Goal: Task Accomplishment & Management: Use online tool/utility

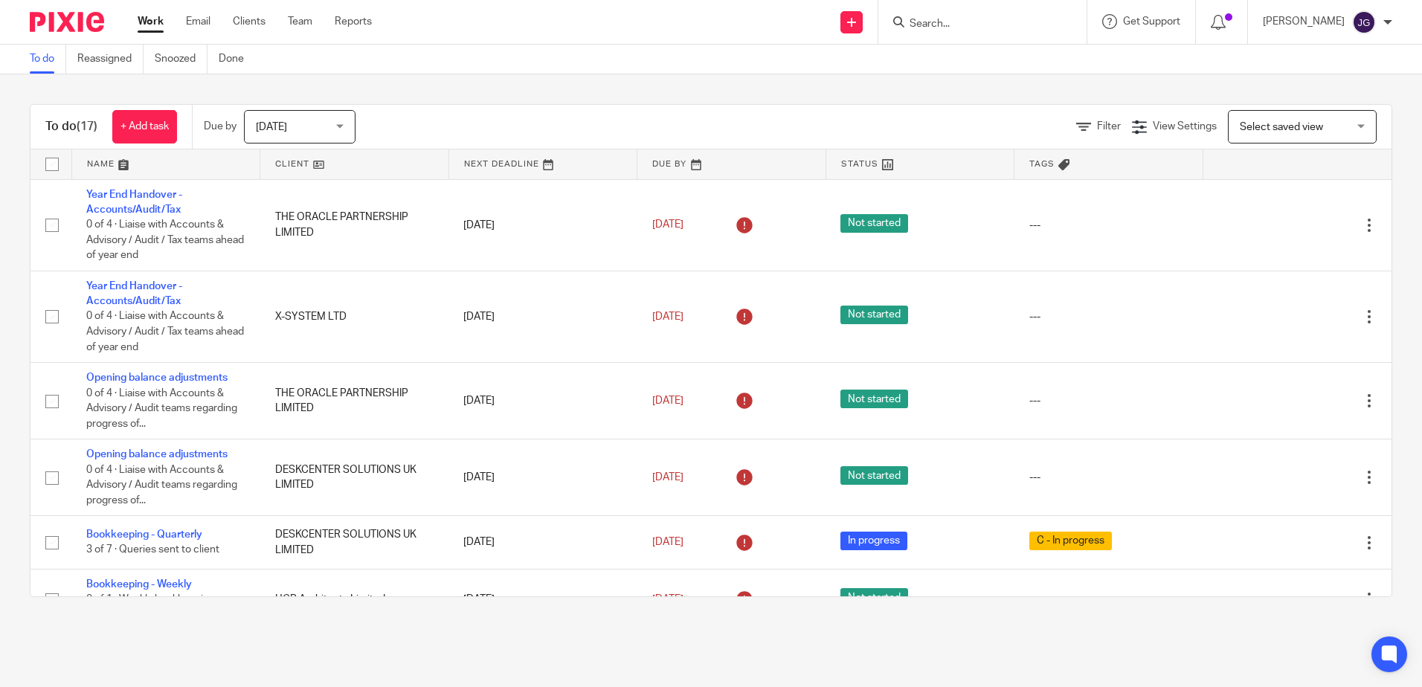
click at [661, 158] on link at bounding box center [732, 165] width 188 height 30
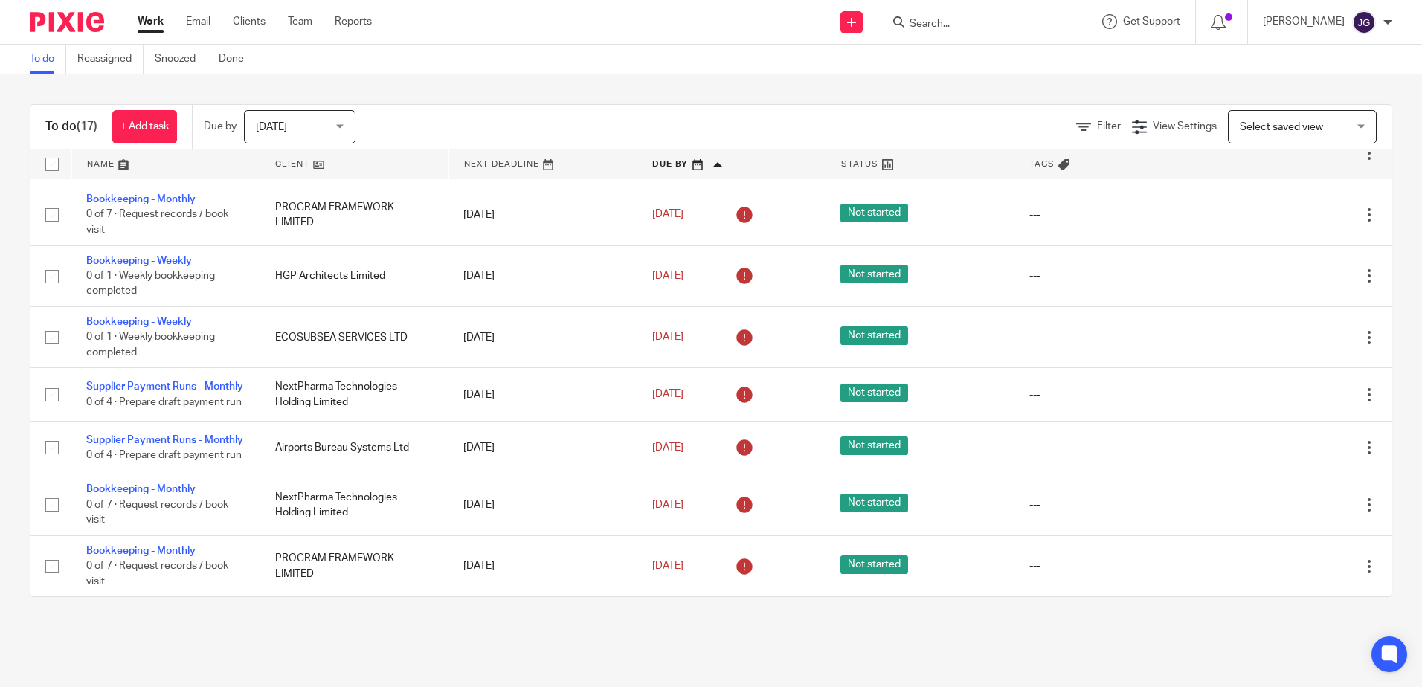
scroll to position [739, 0]
click at [296, 110] on div "Today Today" at bounding box center [300, 126] width 112 height 33
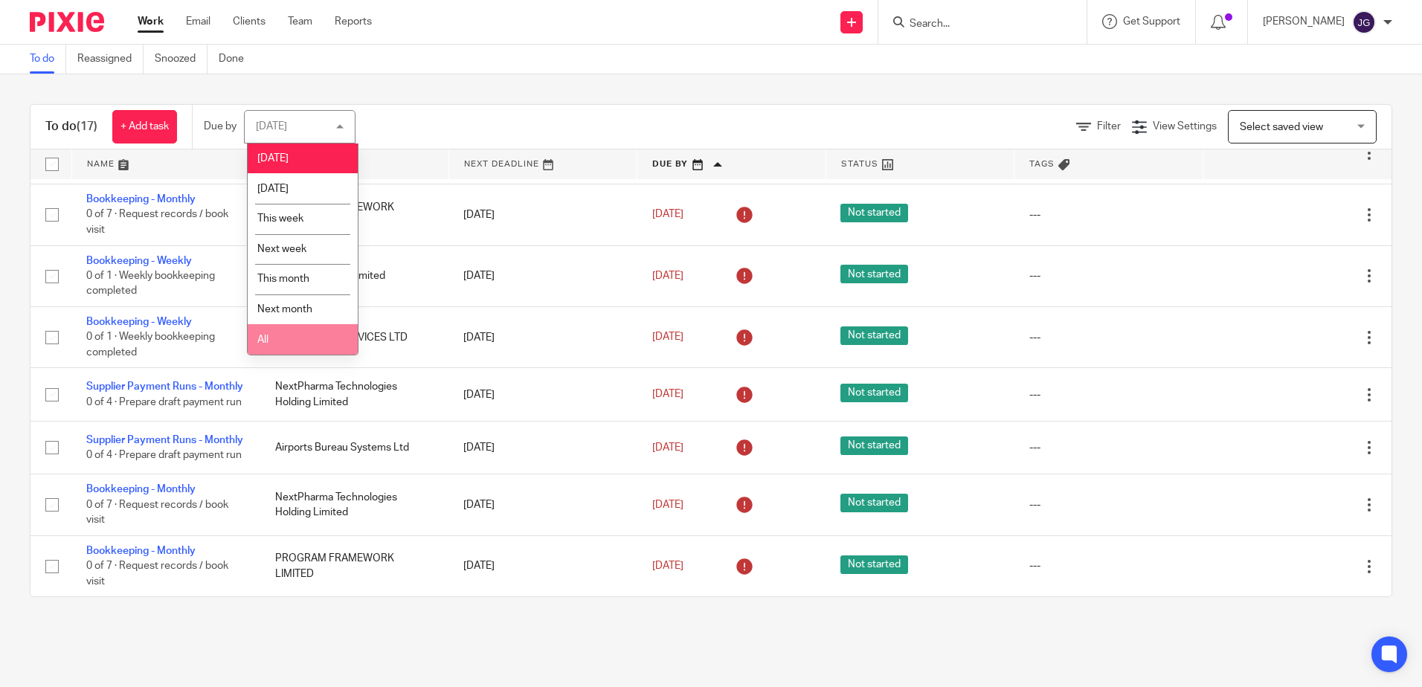
click at [268, 327] on li "All" at bounding box center [303, 339] width 110 height 30
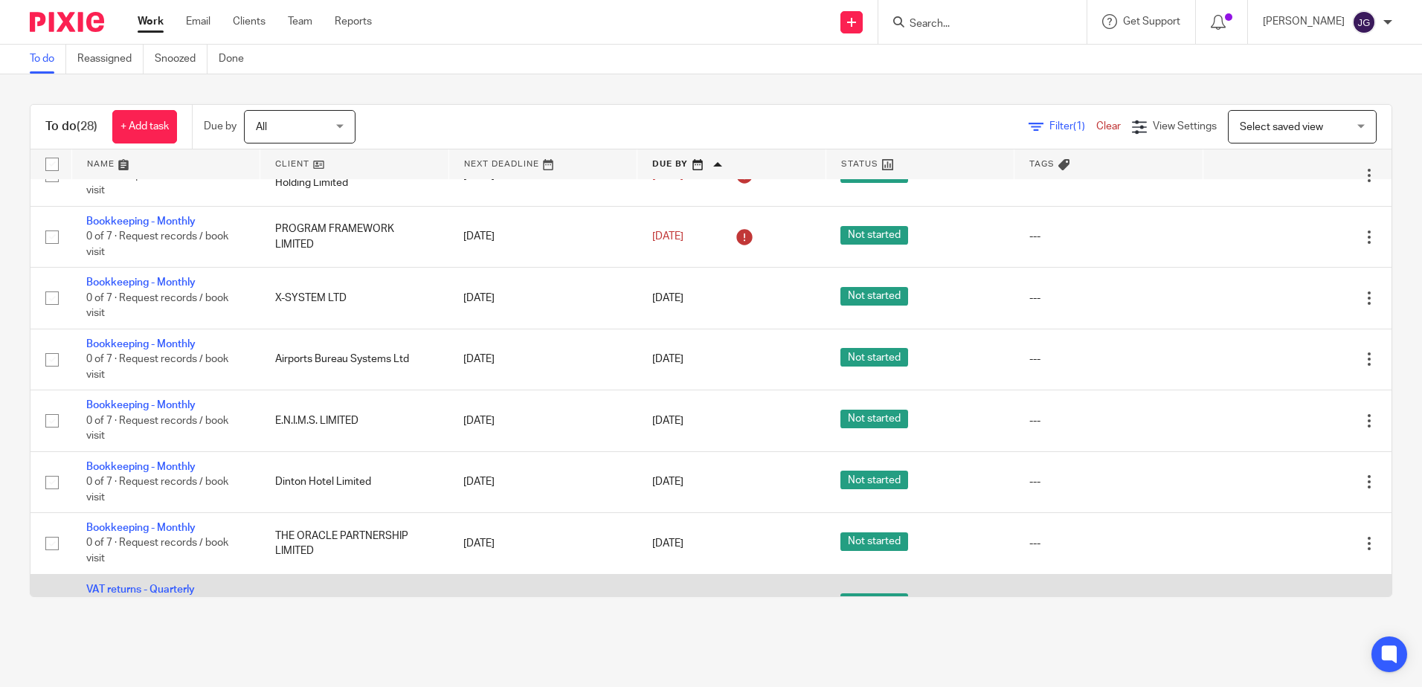
scroll to position [1413, 0]
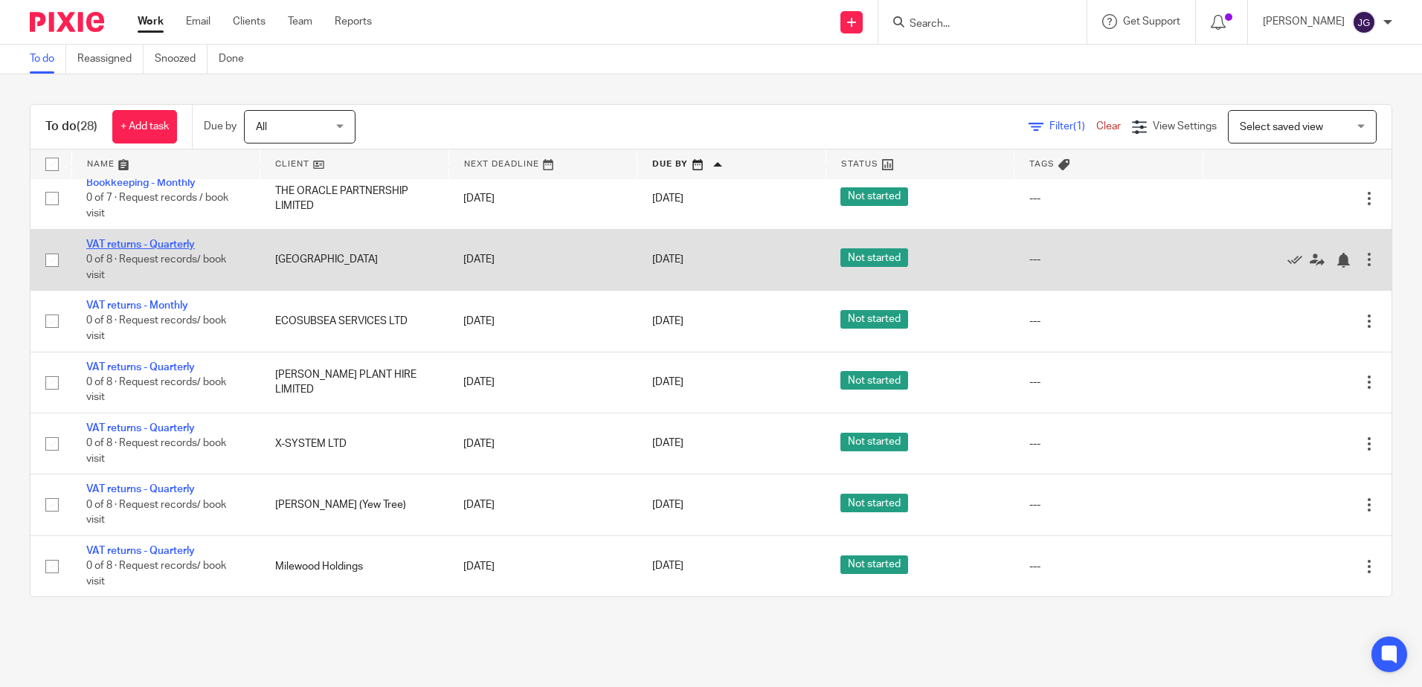
click at [129, 248] on link "VAT returns - Quarterly" at bounding box center [140, 245] width 109 height 10
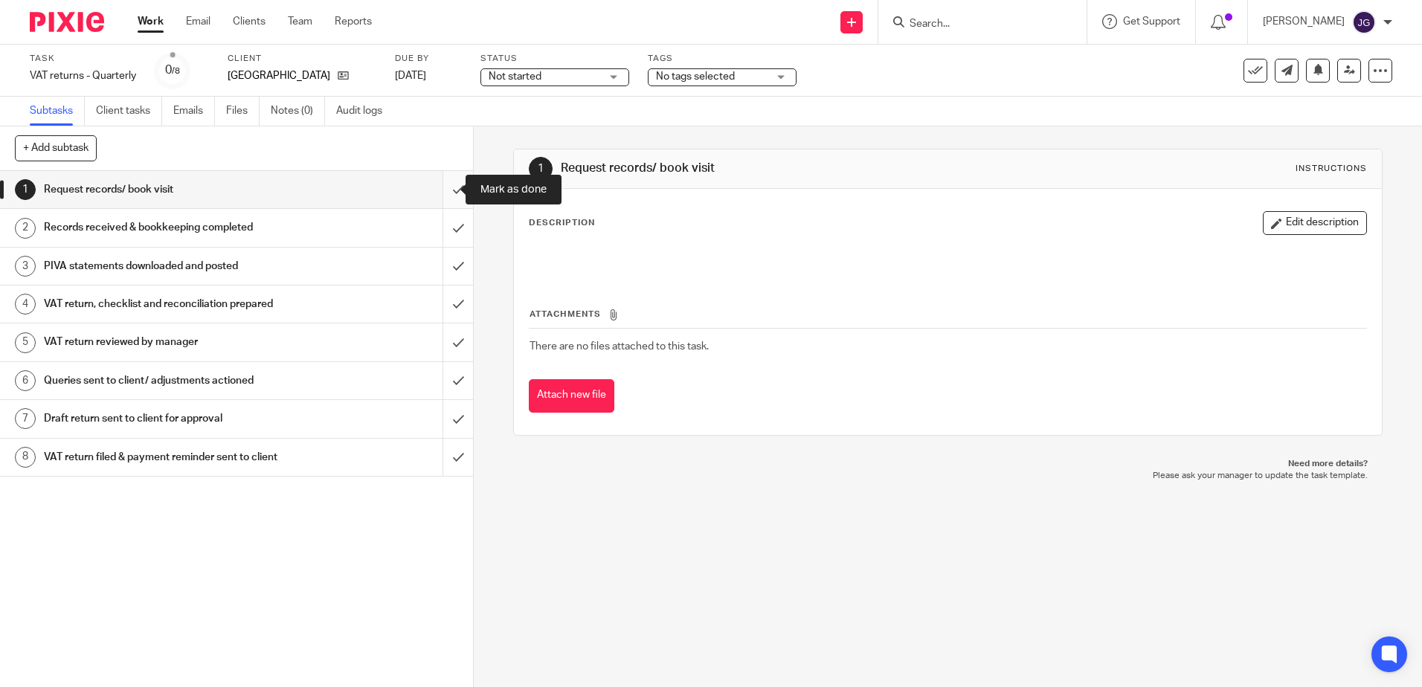
click at [437, 187] on input "submit" at bounding box center [236, 189] width 473 height 37
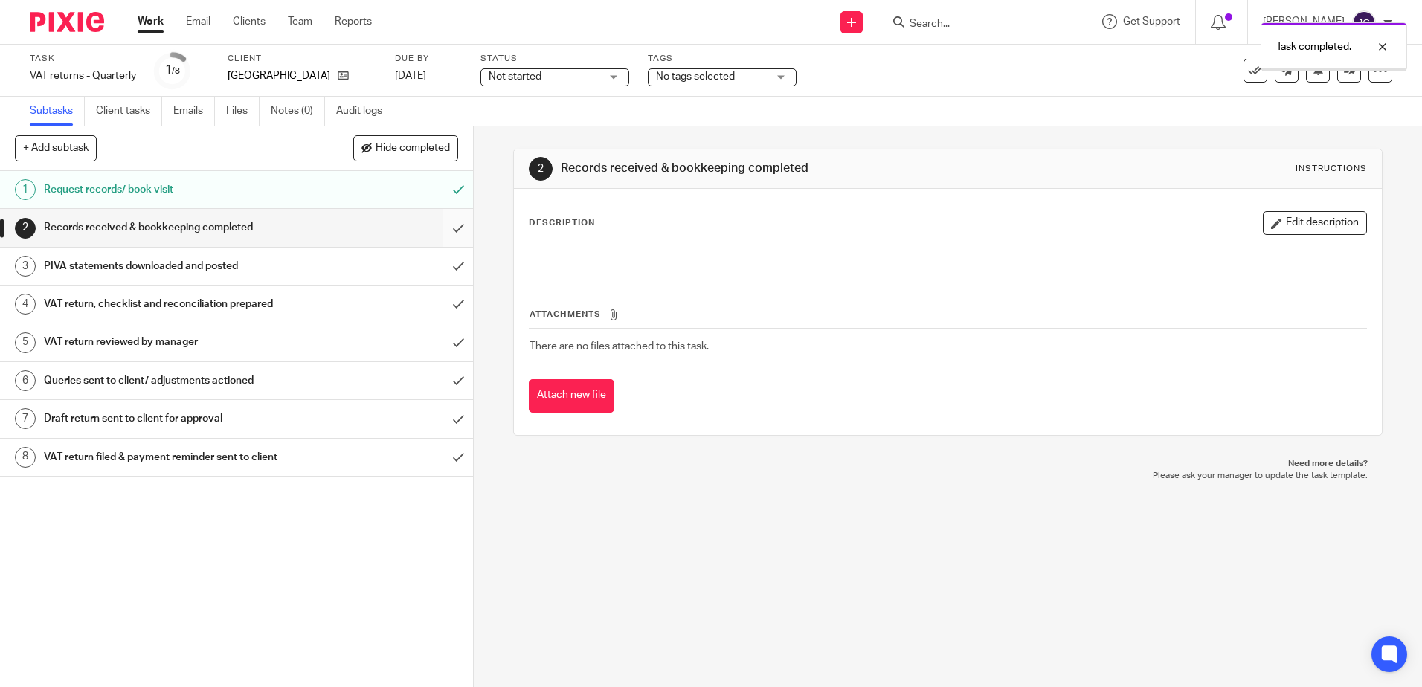
click at [440, 229] on input "submit" at bounding box center [236, 227] width 473 height 37
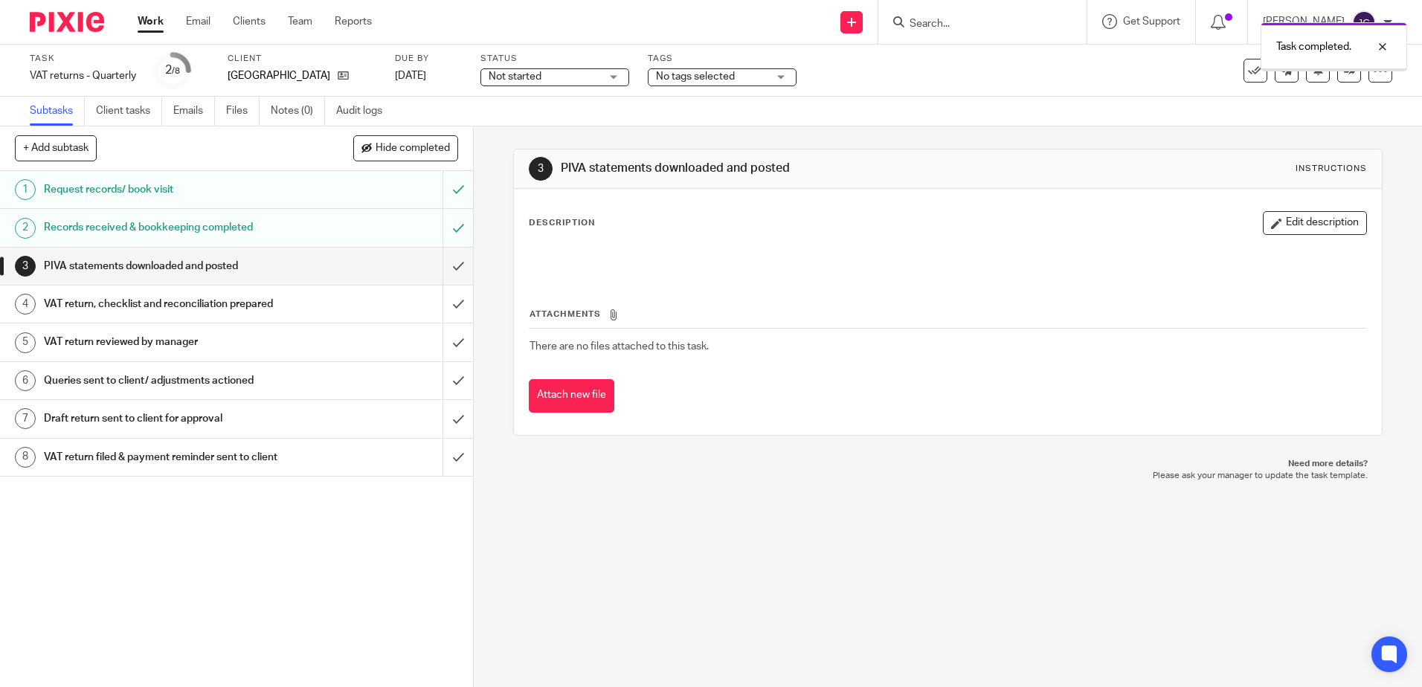
click at [443, 269] on input "submit" at bounding box center [236, 266] width 473 height 37
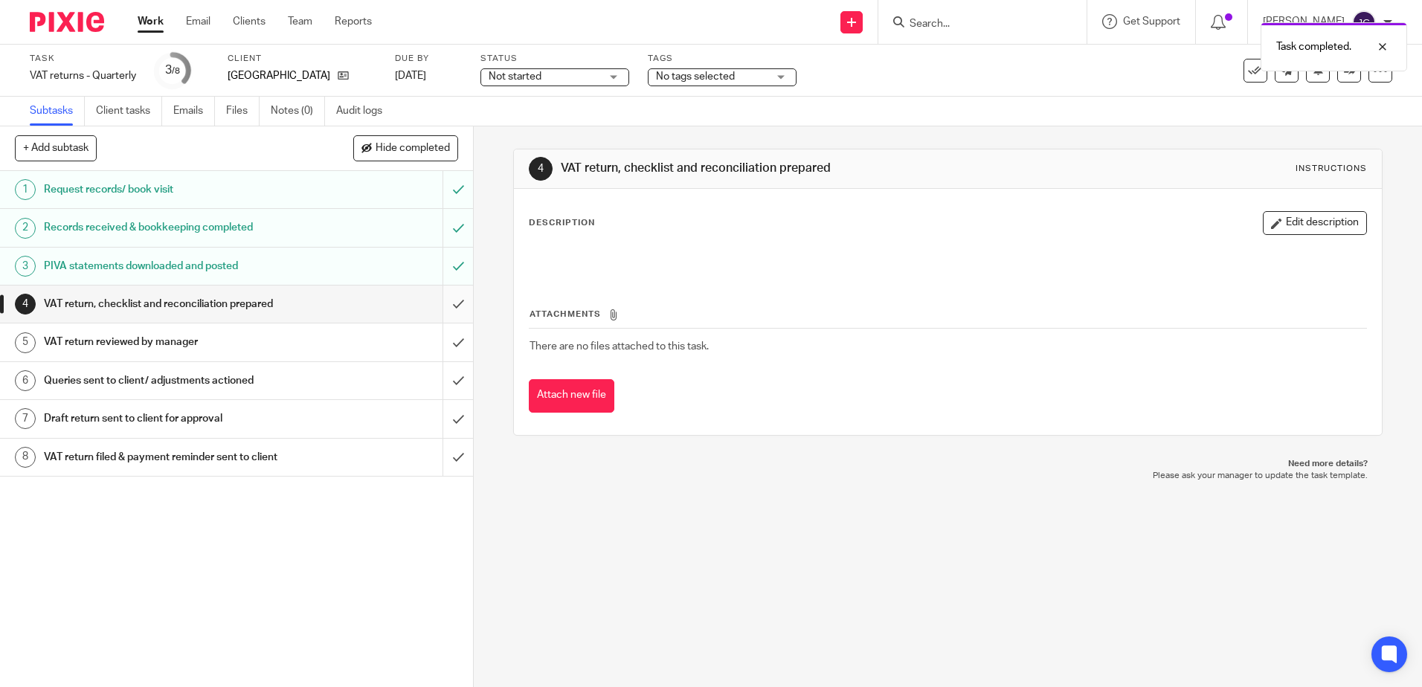
click at [443, 301] on input "submit" at bounding box center [236, 304] width 473 height 37
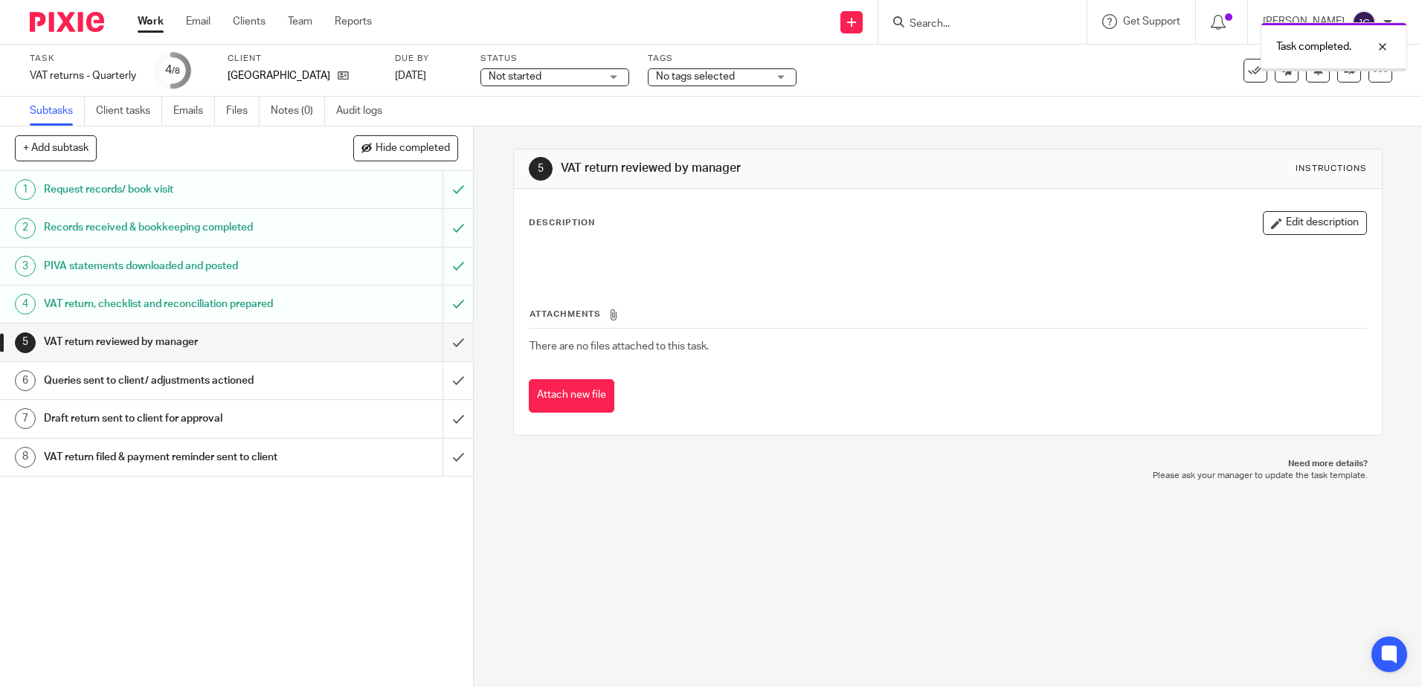
click at [709, 78] on span "No tags selected" at bounding box center [695, 76] width 79 height 10
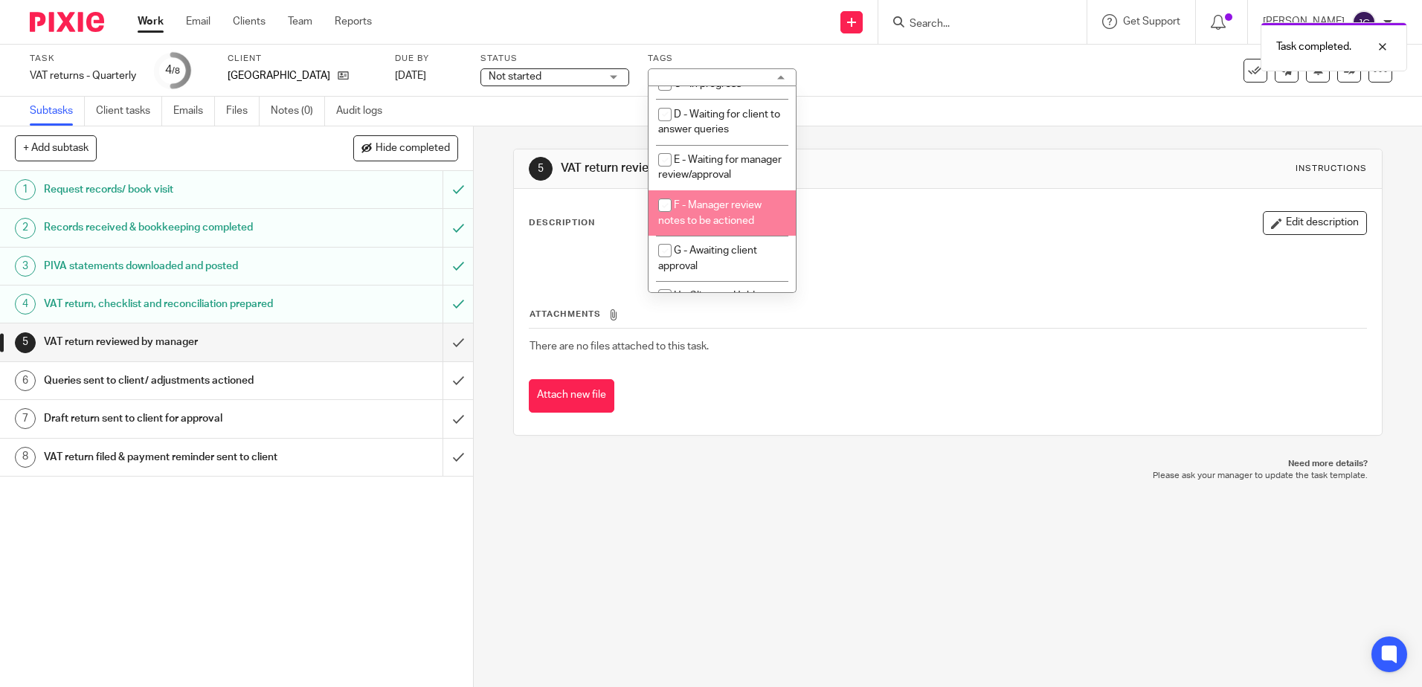
scroll to position [124, 0]
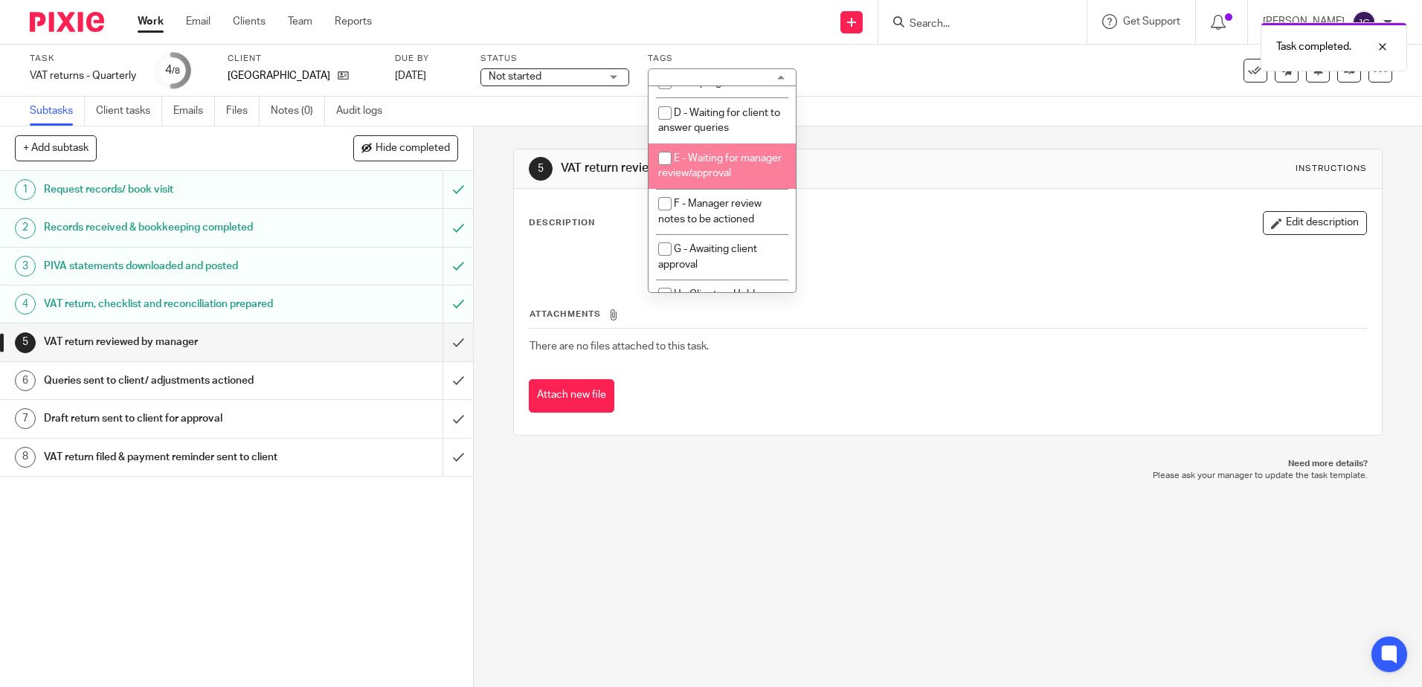
click at [711, 179] on li "E - Waiting for manager review/approval" at bounding box center [722, 166] width 147 height 45
checkbox input "true"
click at [876, 106] on div "Subtasks Client tasks Emails Files Notes (0) Audit logs" at bounding box center [711, 112] width 1422 height 30
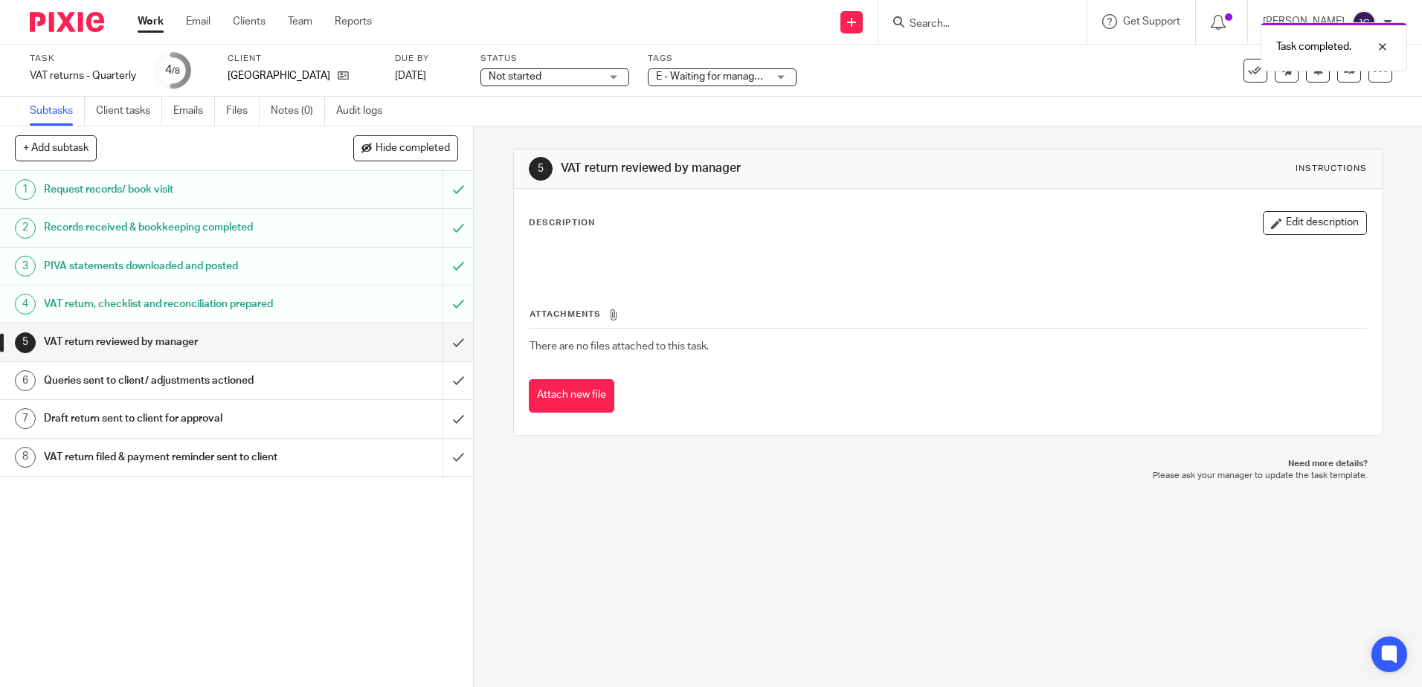
click at [591, 74] on span "Not started" at bounding box center [545, 77] width 112 height 16
click at [533, 123] on li "In progress" at bounding box center [554, 131] width 147 height 30
click at [645, 111] on div "Subtasks Client tasks Emails Files Notes (0) Audit logs" at bounding box center [711, 112] width 1422 height 30
click at [1230, 114] on div "Subtasks Client tasks Emails Files Notes (0) Audit logs" at bounding box center [711, 112] width 1422 height 30
click at [1337, 77] on link at bounding box center [1349, 71] width 24 height 24
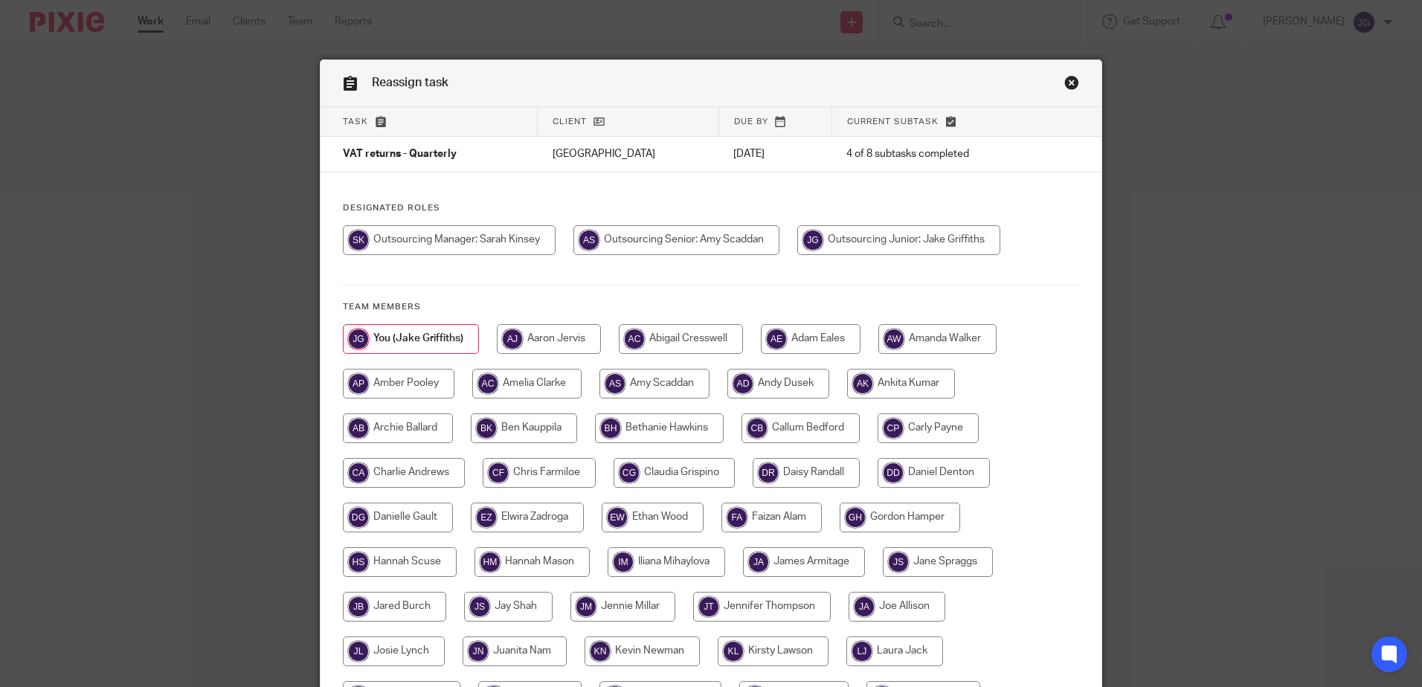
click at [463, 234] on input "radio" at bounding box center [449, 240] width 213 height 30
radio input "true"
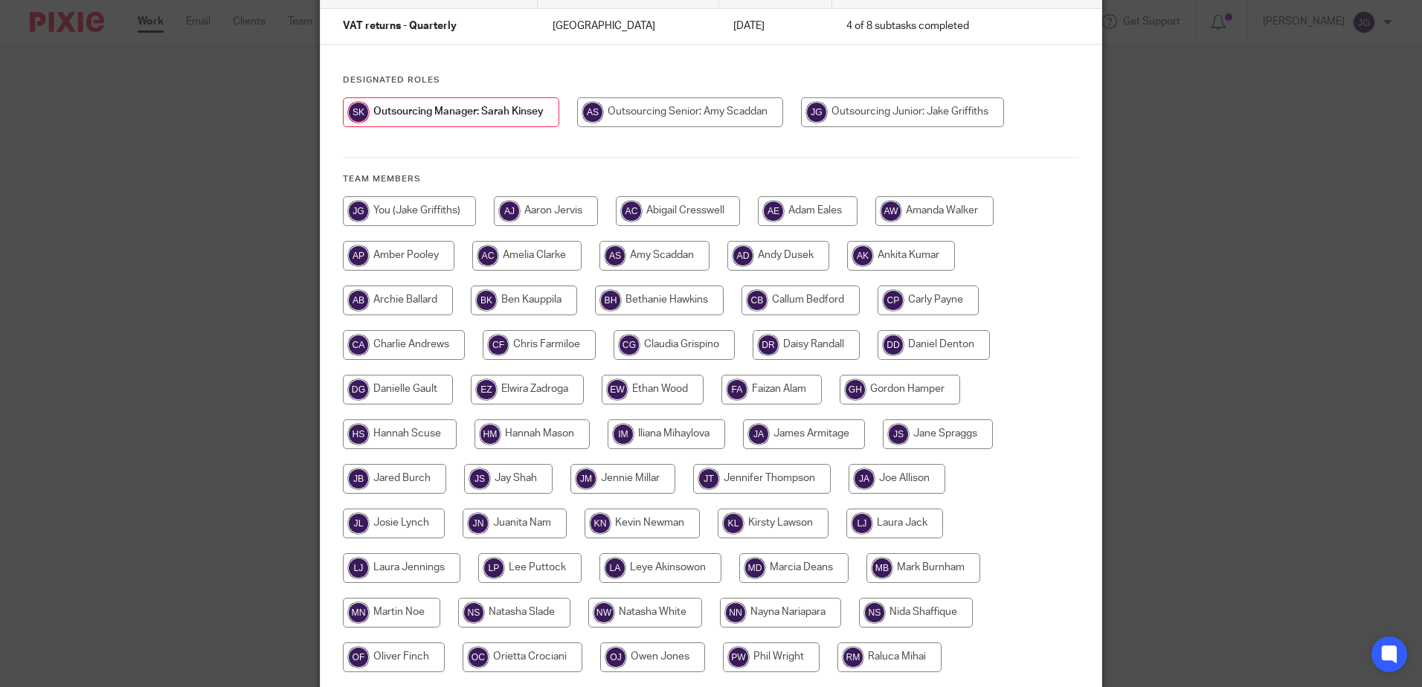
scroll to position [385, 0]
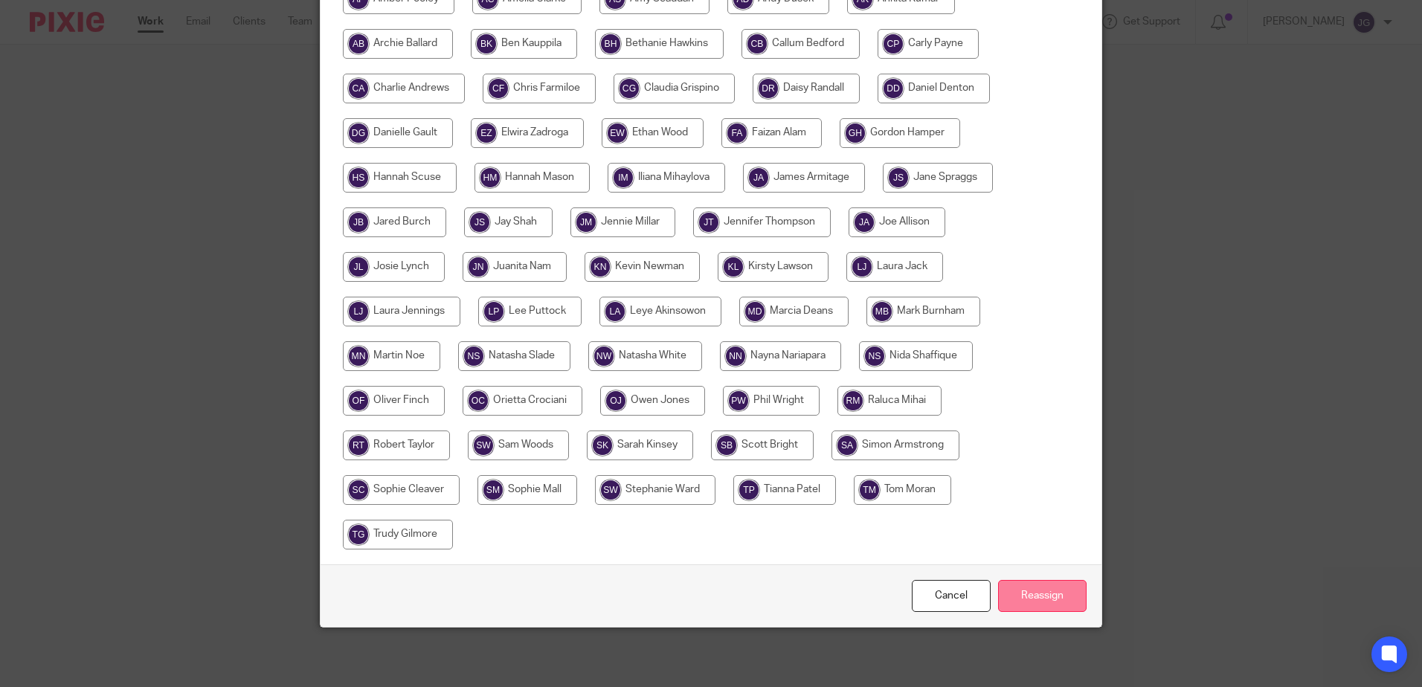
click at [1019, 600] on input "Reassign" at bounding box center [1042, 596] width 89 height 32
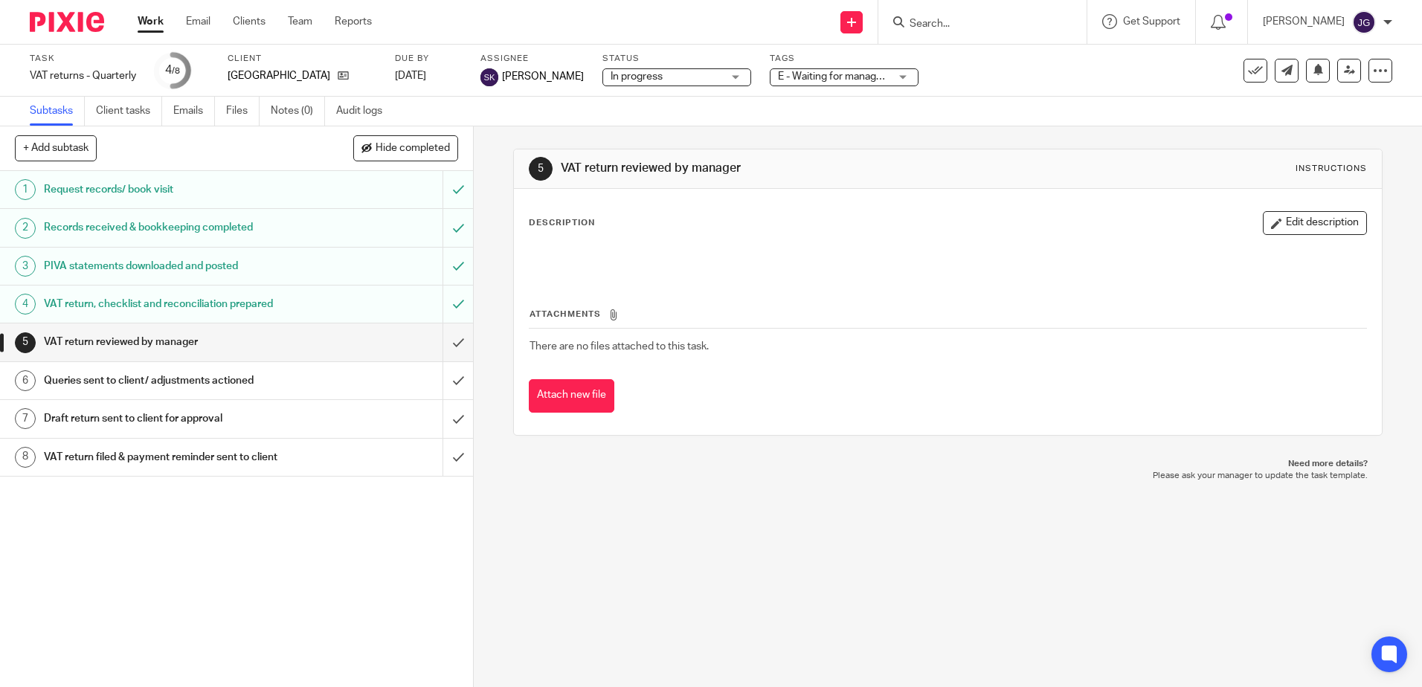
click at [640, 484] on div "5 VAT return reviewed by manager Instructions Description Edit description Atta…" at bounding box center [948, 406] width 948 height 561
